Goal: Task Accomplishment & Management: Manage account settings

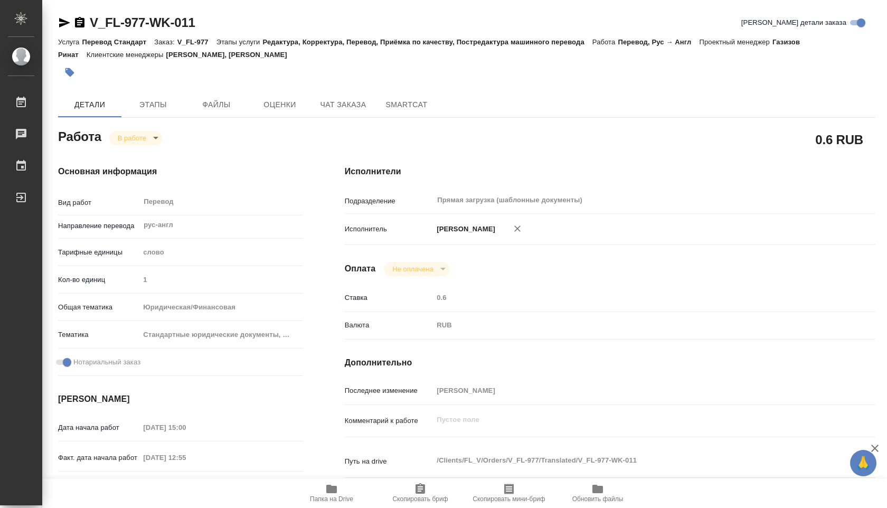
scroll to position [59, 0]
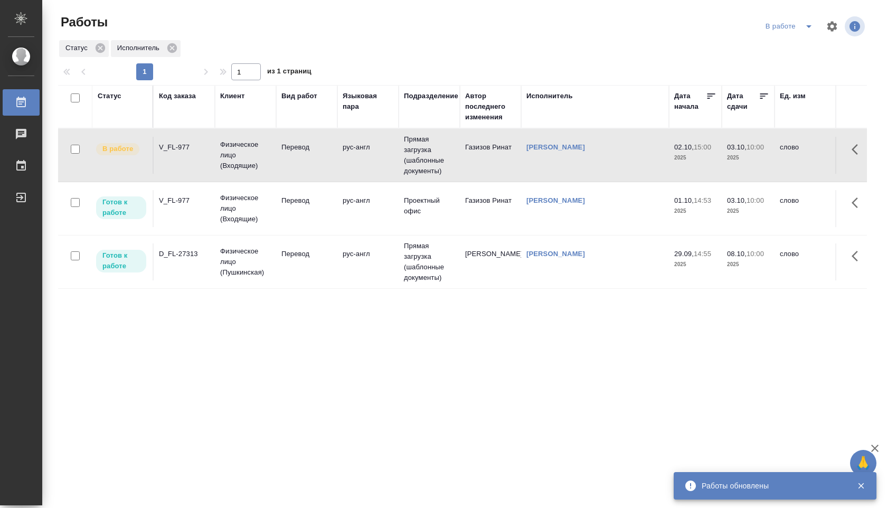
click at [410, 159] on td "Прямая загрузка (шаблонные документы)" at bounding box center [428, 155] width 61 height 53
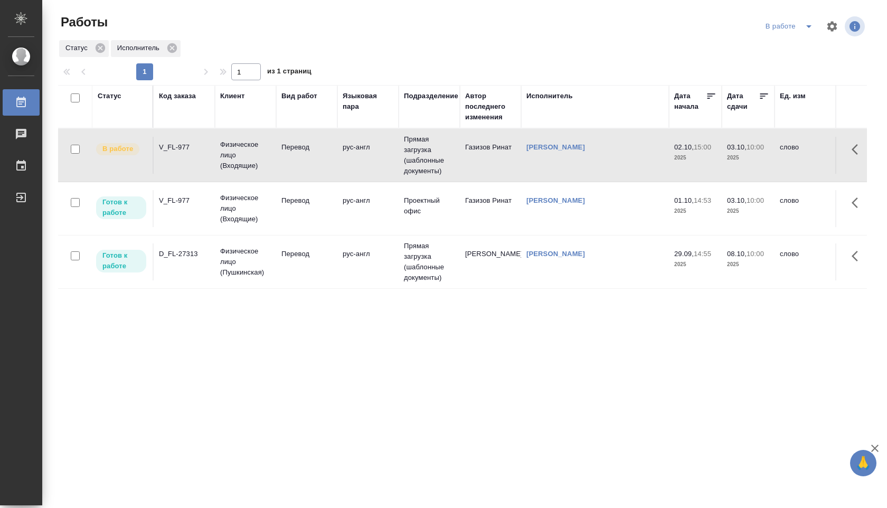
drag, startPoint x: 157, startPoint y: 148, endPoint x: 188, endPoint y: 148, distance: 31.7
click at [188, 148] on td "V_FL-977" at bounding box center [184, 155] width 61 height 37
drag, startPoint x: 193, startPoint y: 147, endPoint x: 167, endPoint y: 147, distance: 26.4
click at [167, 147] on div "V_FL-977" at bounding box center [184, 147] width 51 height 11
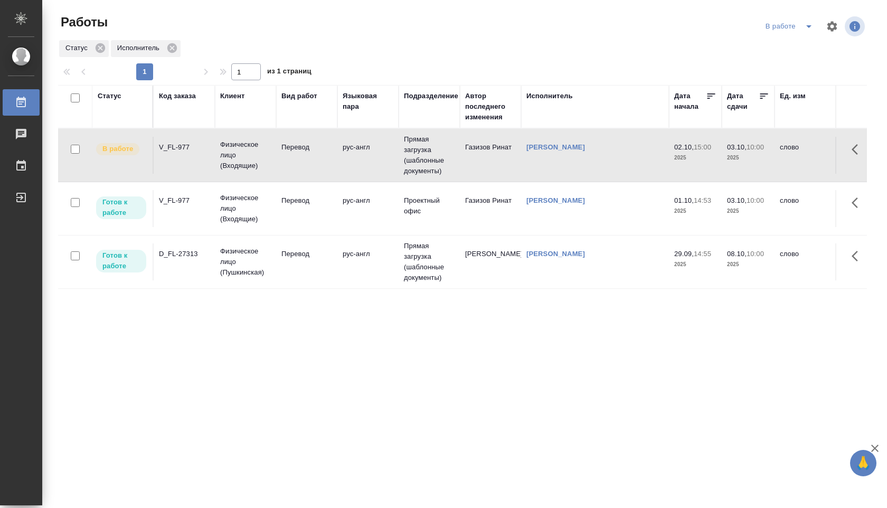
click at [167, 147] on div "V_FL-977" at bounding box center [184, 147] width 51 height 11
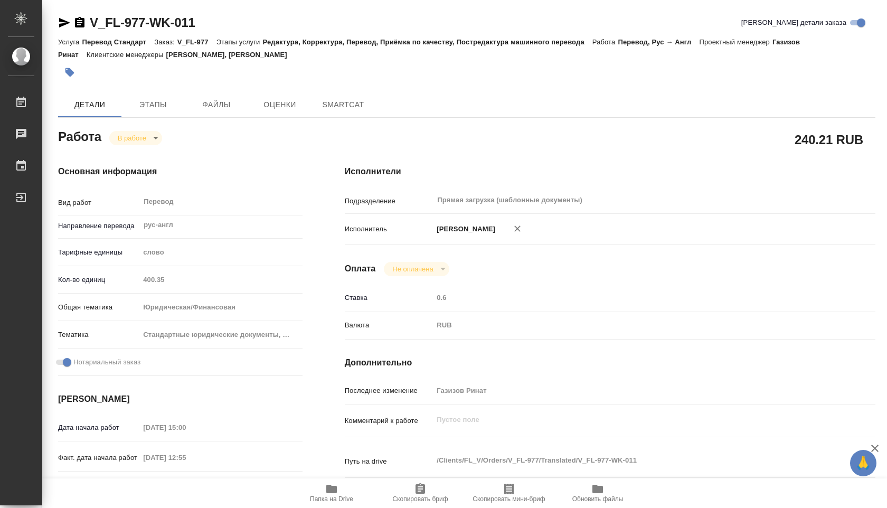
type textarea "x"
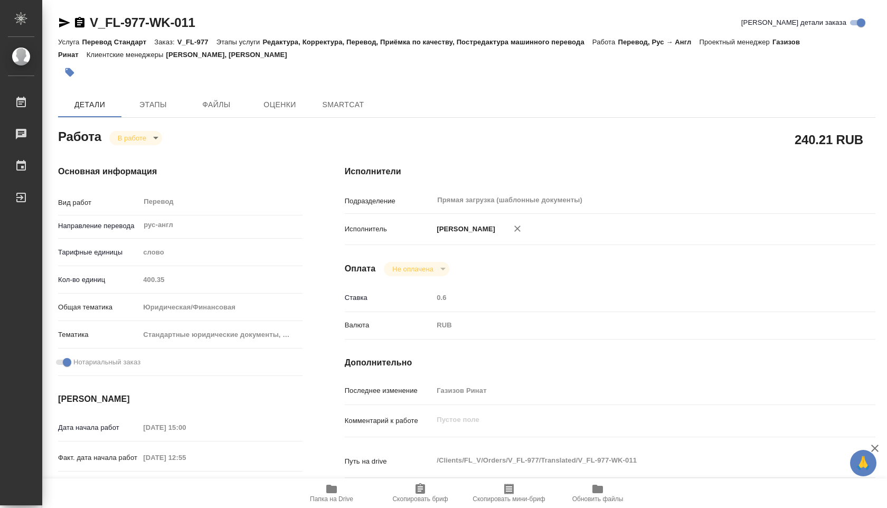
type textarea "x"
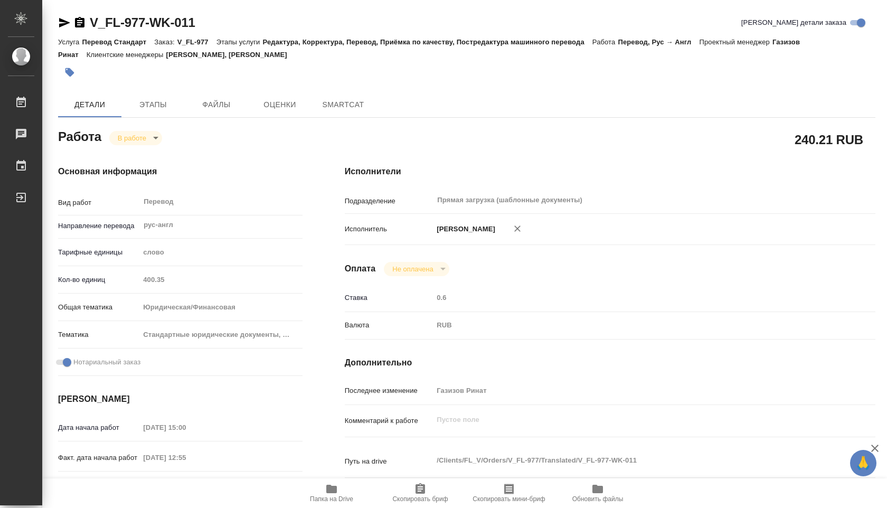
type textarea "x"
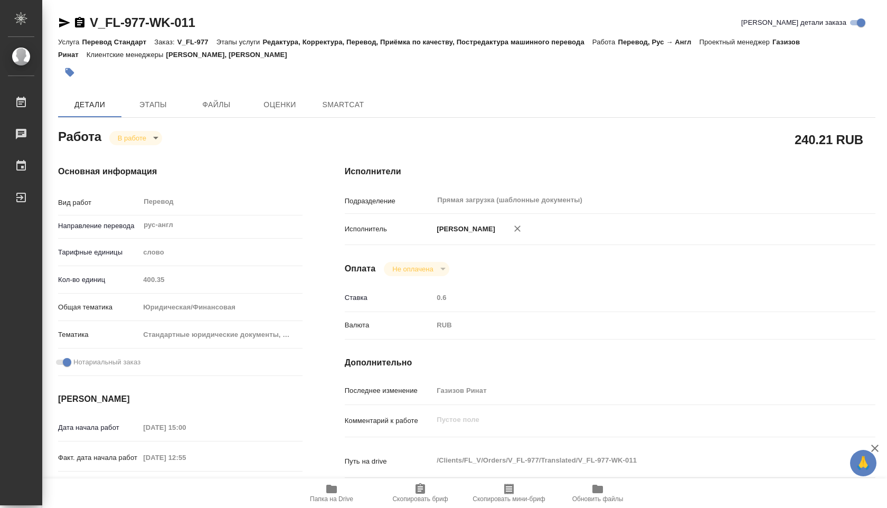
type textarea "x"
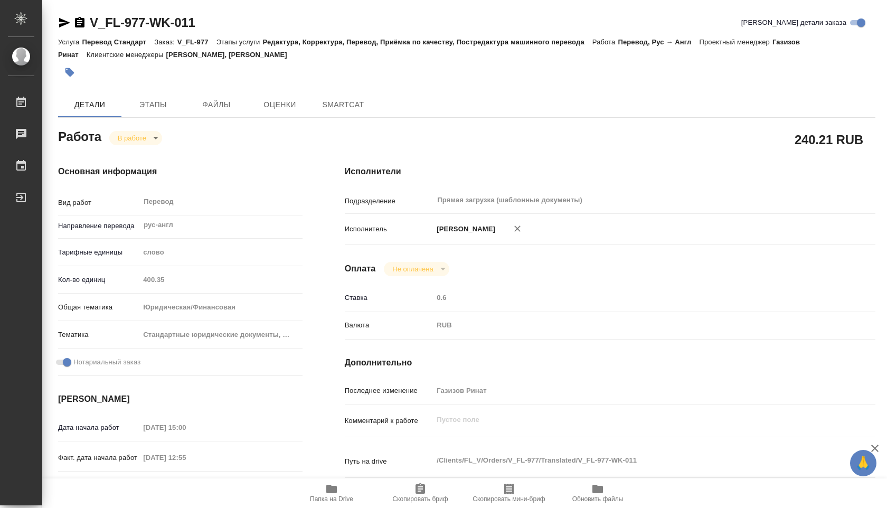
type textarea "x"
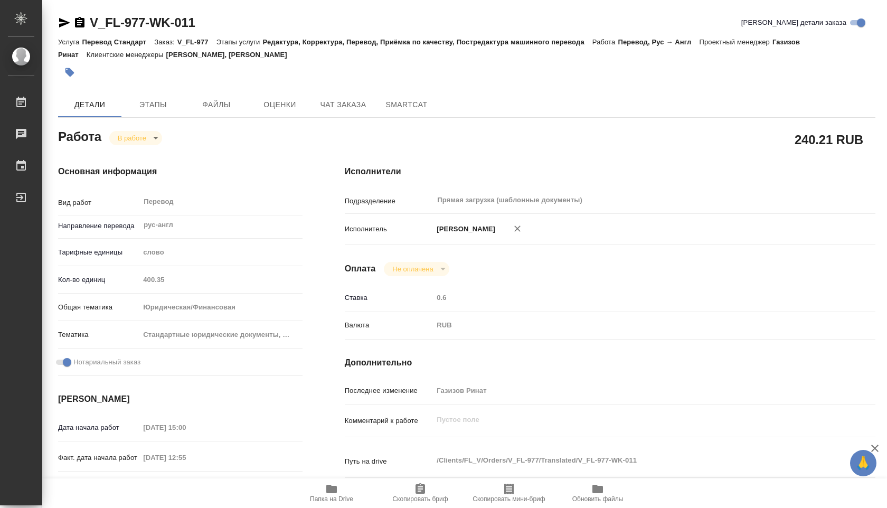
type textarea "x"
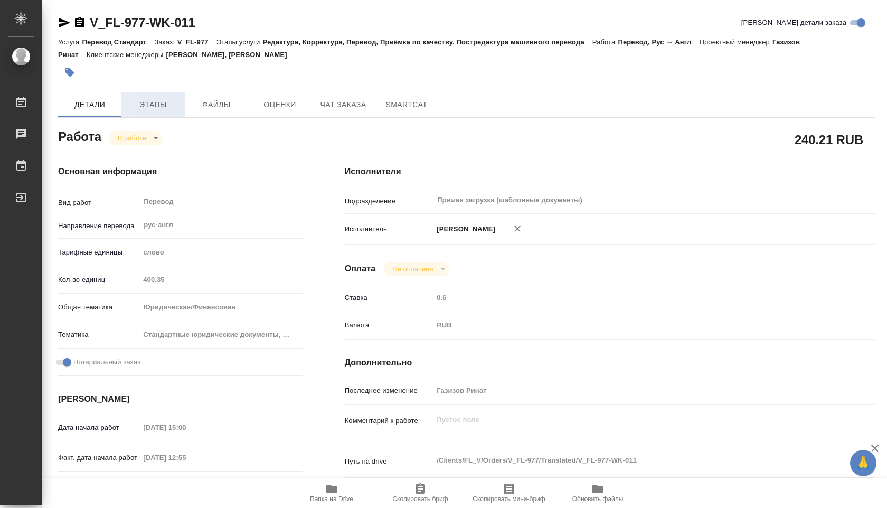
click at [157, 101] on span "Этапы" at bounding box center [153, 104] width 51 height 13
type textarea "x"
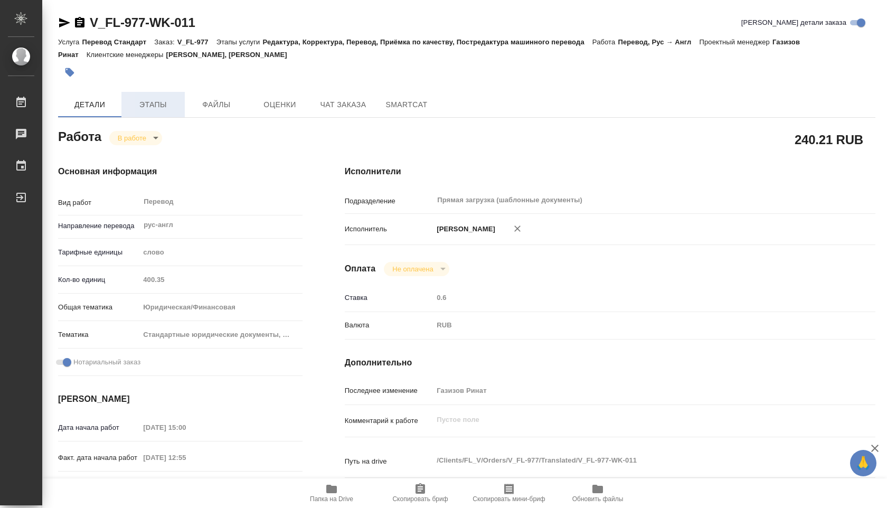
type textarea "x"
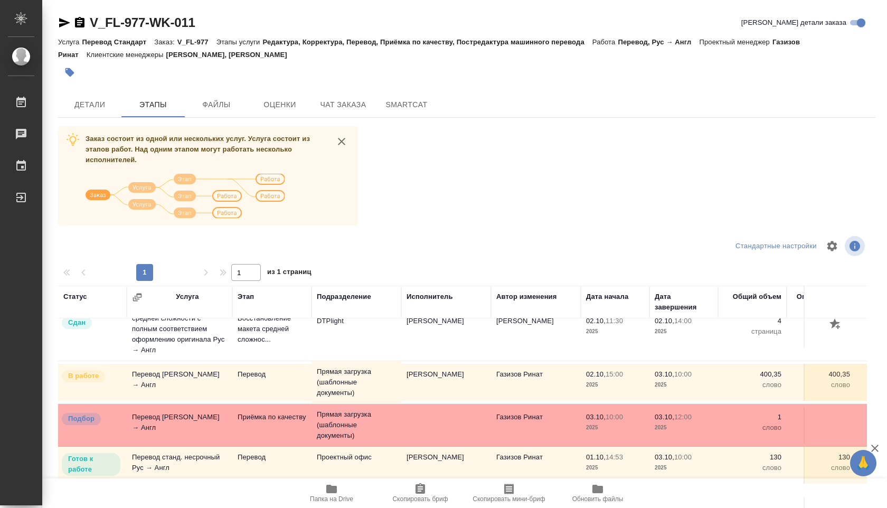
scroll to position [85, 0]
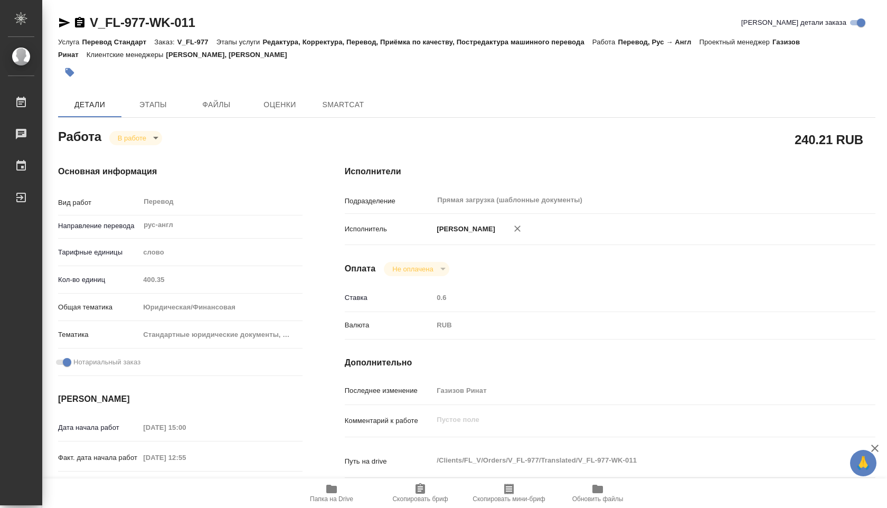
type textarea "x"
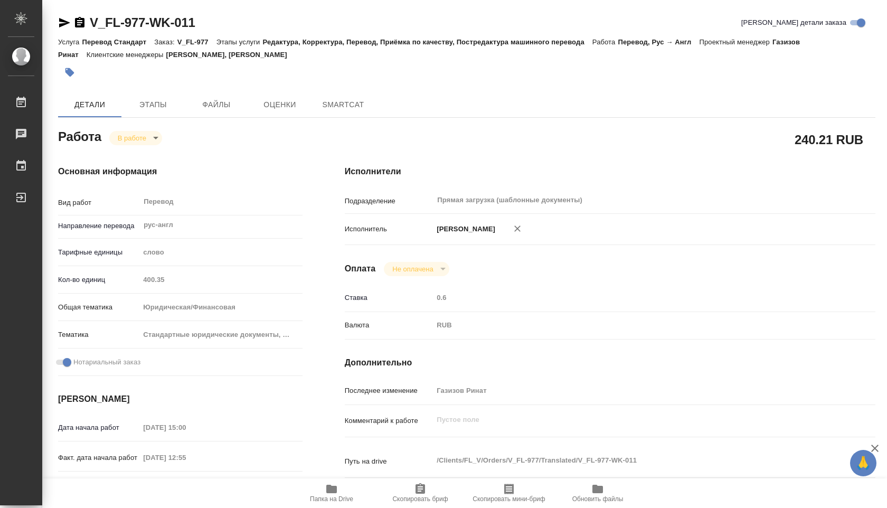
type textarea "x"
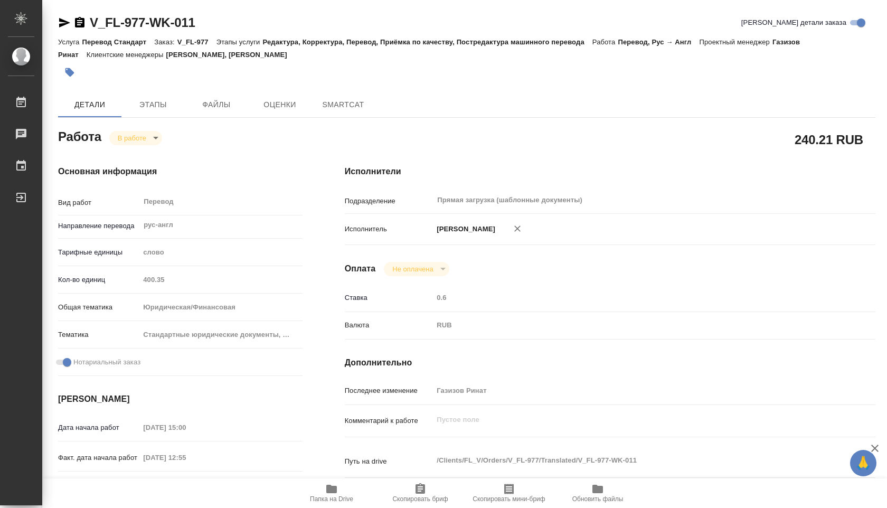
type textarea "x"
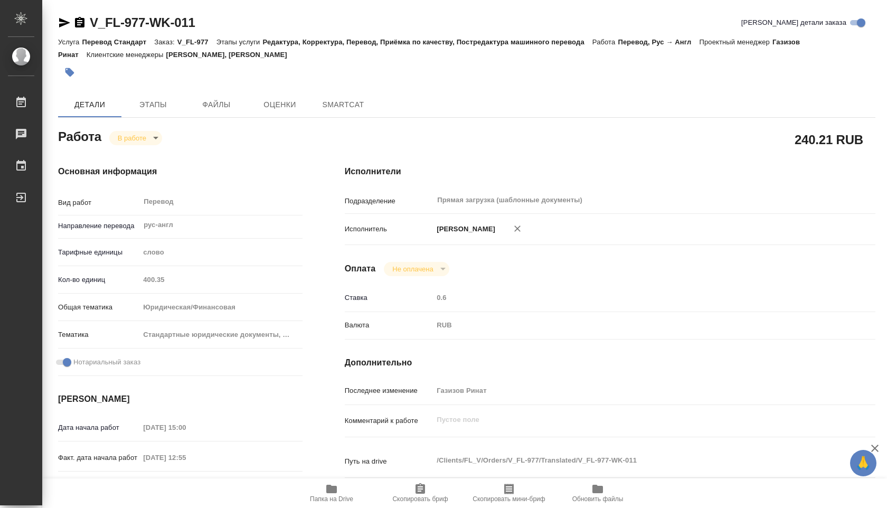
type textarea "x"
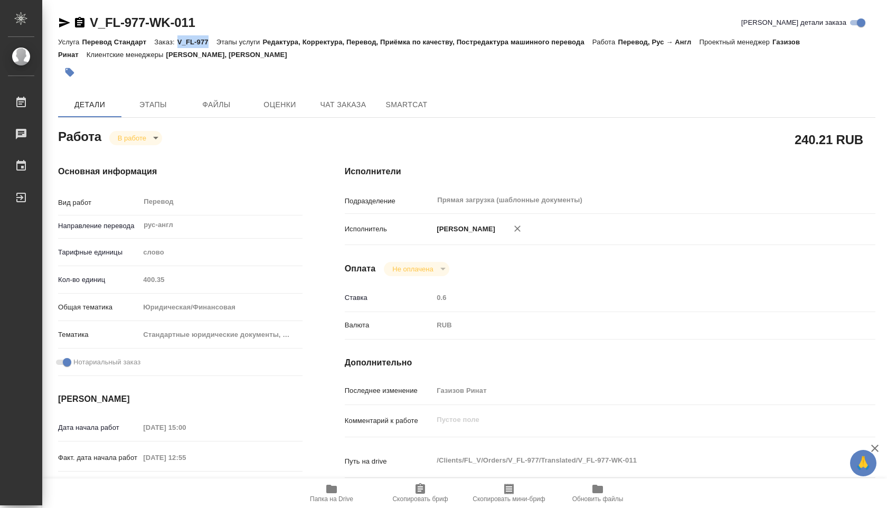
drag, startPoint x: 178, startPoint y: 40, endPoint x: 212, endPoint y: 40, distance: 33.8
click at [212, 40] on div "Услуга Перевод Стандарт Заказ: V_FL-977 Этапы услуги Редактура, Корректура, Пер…" at bounding box center [466, 47] width 817 height 25
type textarea "x"
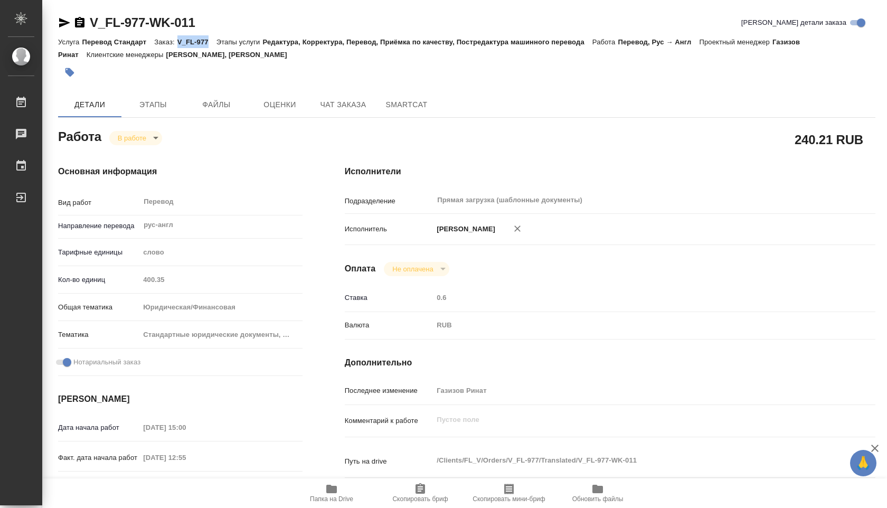
type textarea "x"
copy p "V_FL-977"
type textarea "x"
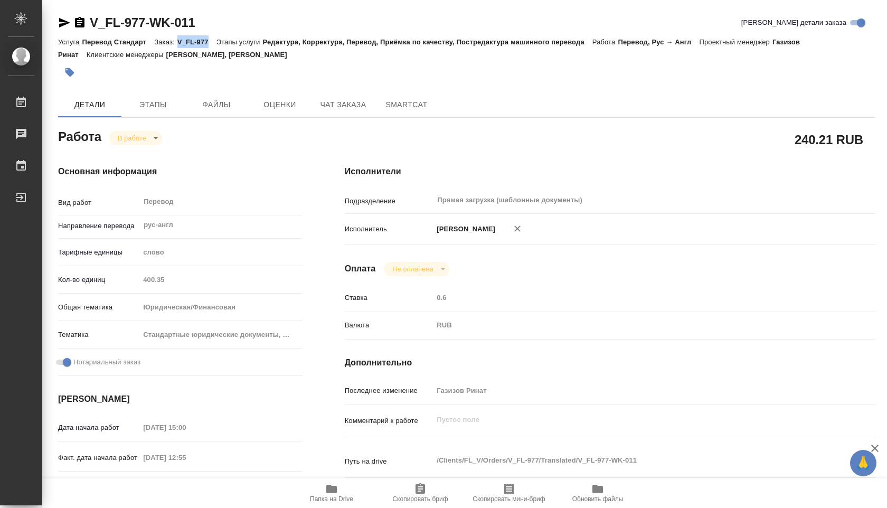
type textarea "x"
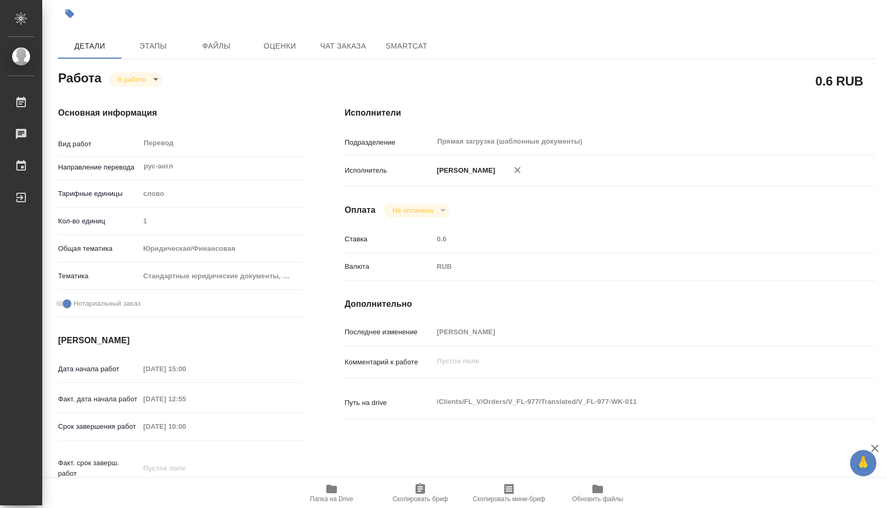
click at [156, 80] on body "🙏 .cls-1 fill:#fff; AWATERA [PERSON_NAME] 0 Чаты График Выйти V_FL-977-WK-011 К…" at bounding box center [443, 254] width 887 height 508
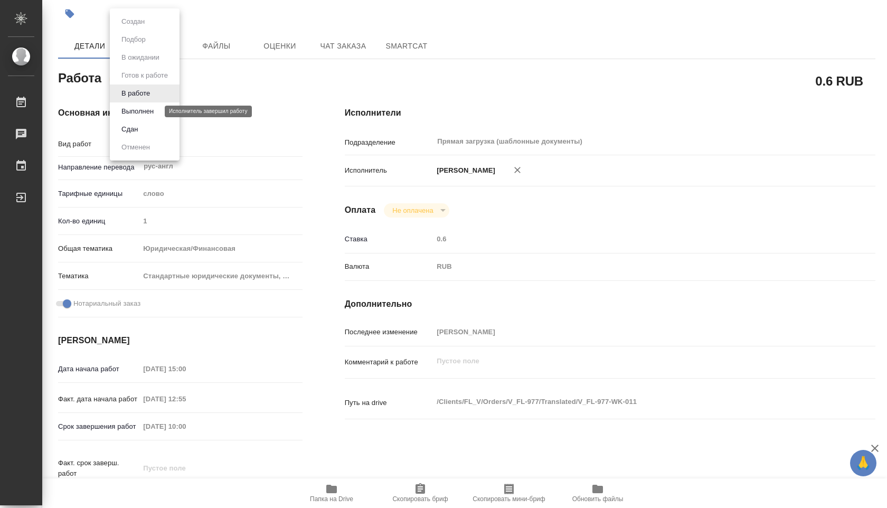
click at [151, 113] on button "Выполнен" at bounding box center [137, 112] width 39 height 12
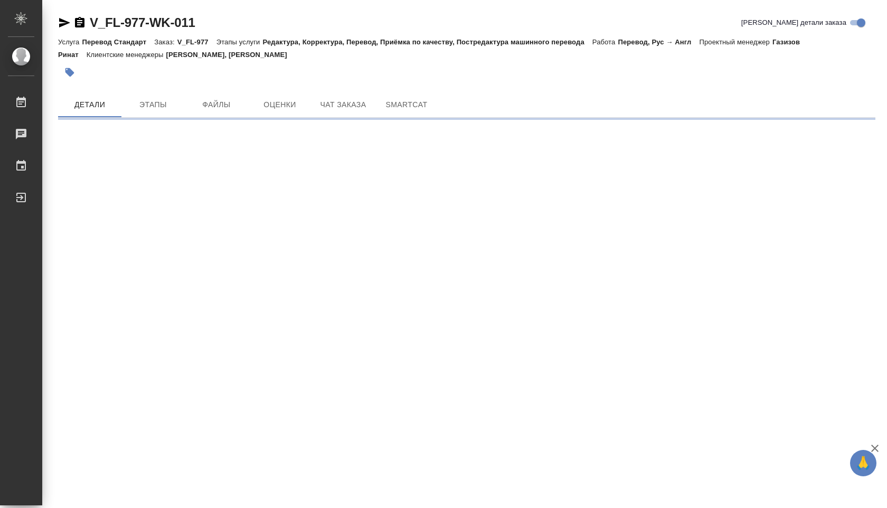
scroll to position [0, 0]
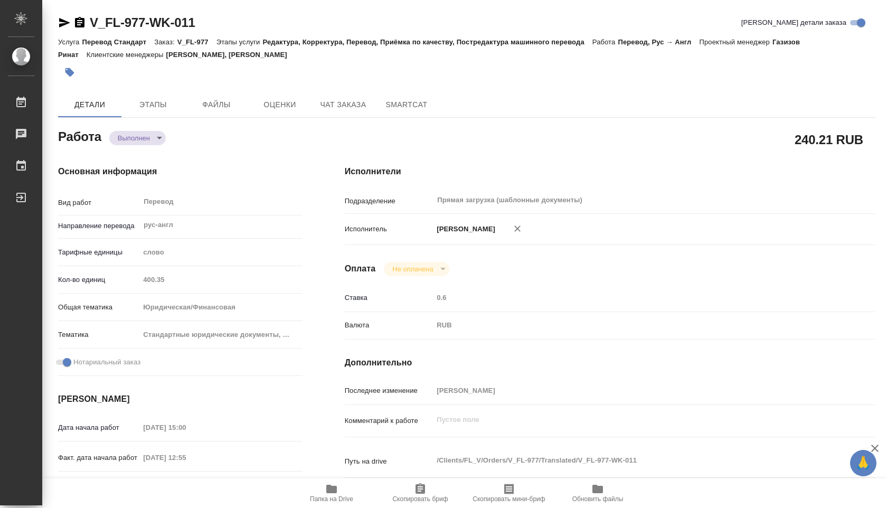
type textarea "x"
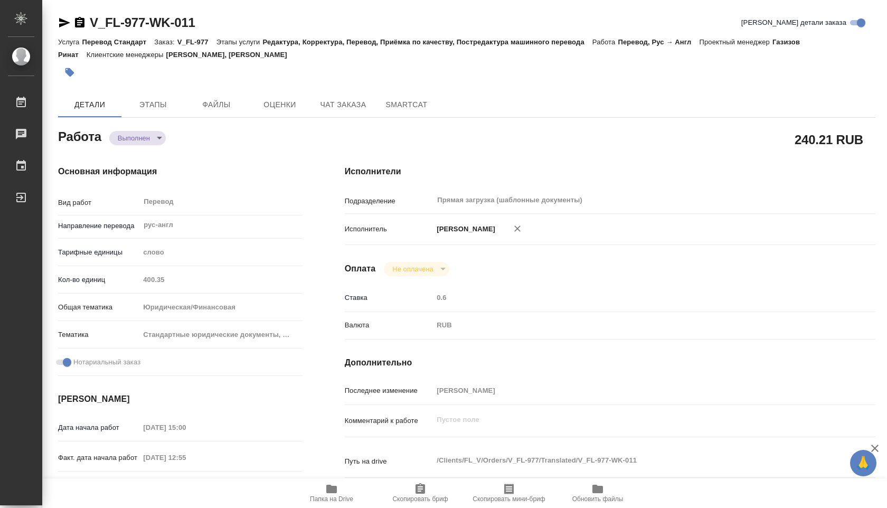
type textarea "x"
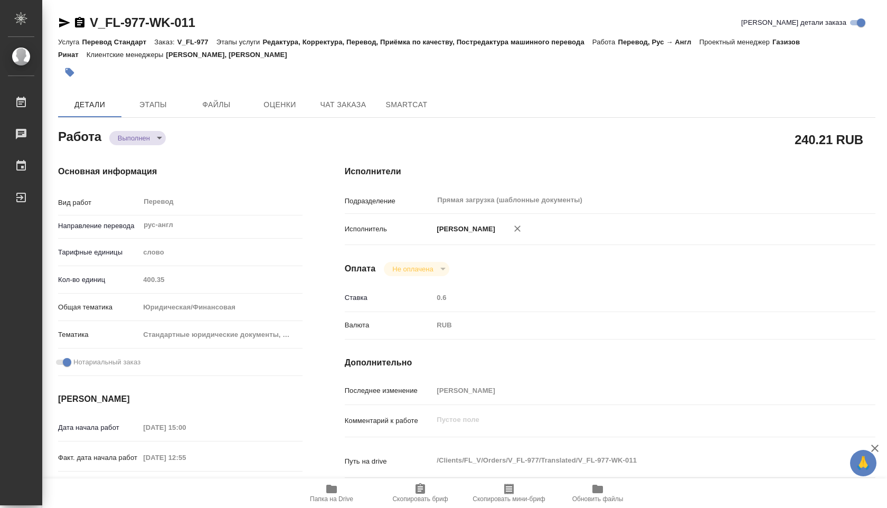
type textarea "x"
